Goal: Task Accomplishment & Management: Manage account settings

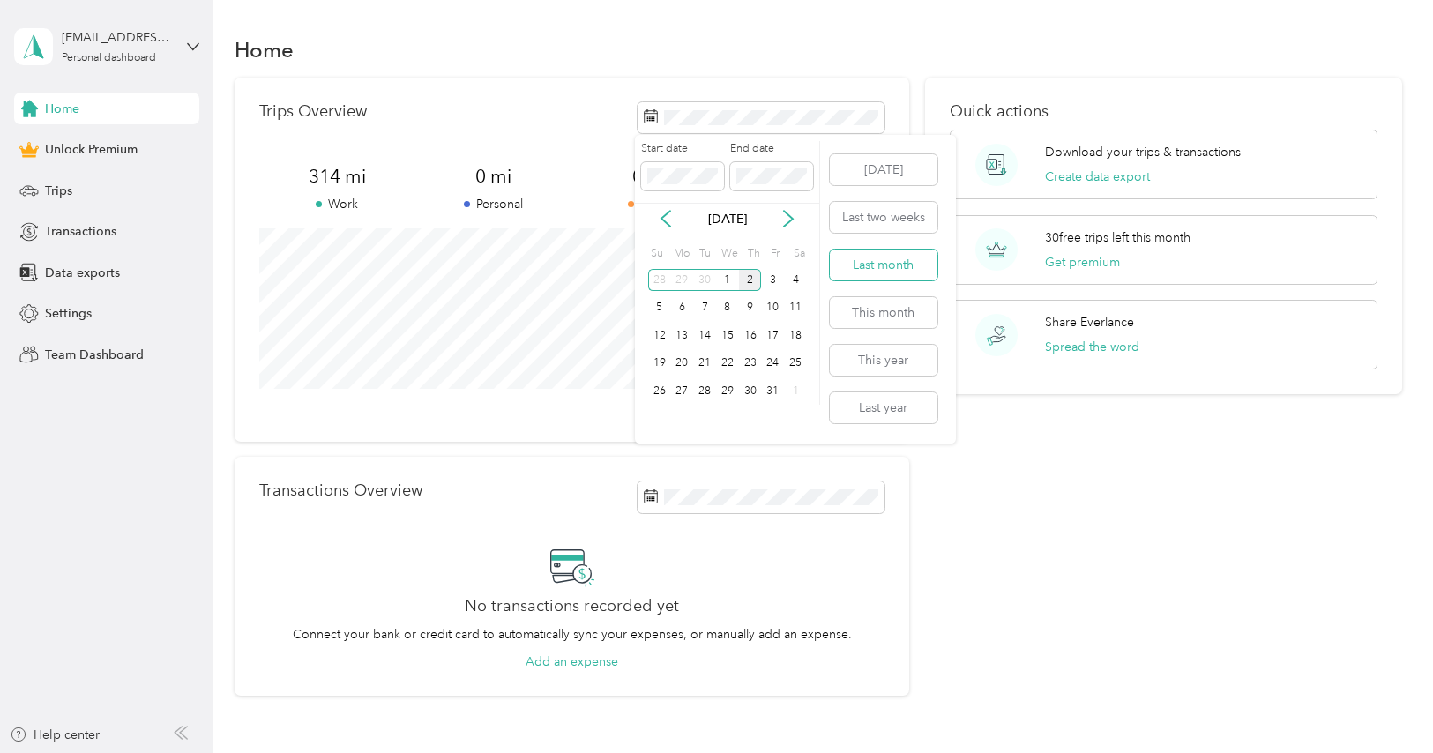
click at [897, 271] on button "Last month" at bounding box center [884, 265] width 108 height 31
